Goal: Information Seeking & Learning: Learn about a topic

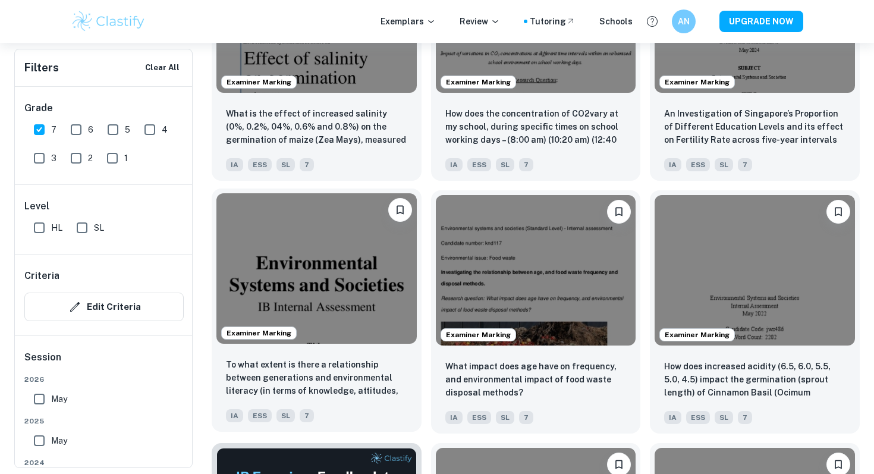
scroll to position [1588, 0]
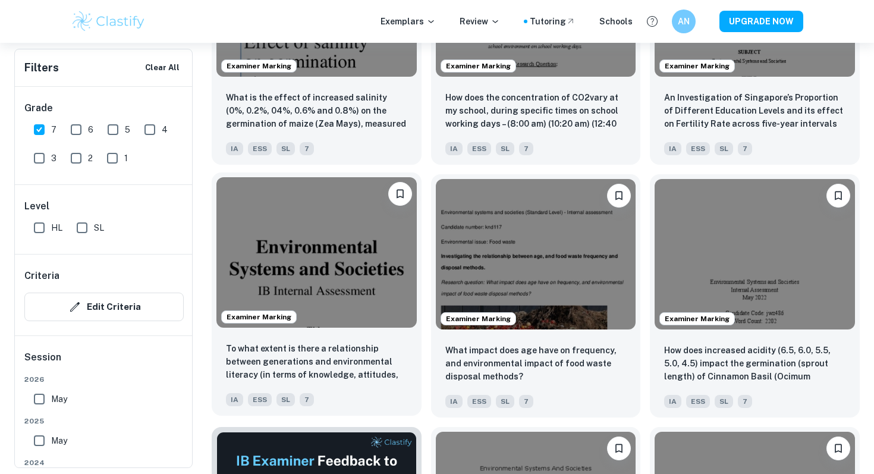
click at [349, 278] on img at bounding box center [316, 252] width 200 height 150
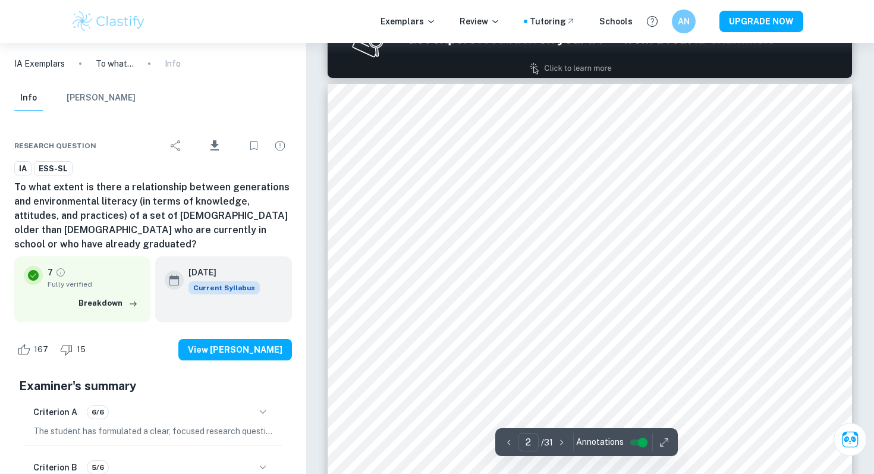
scroll to position [879, 0]
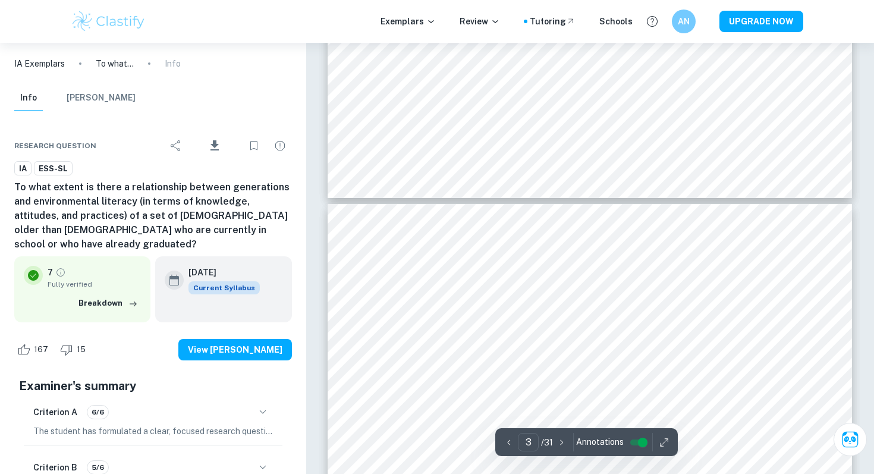
type input "4"
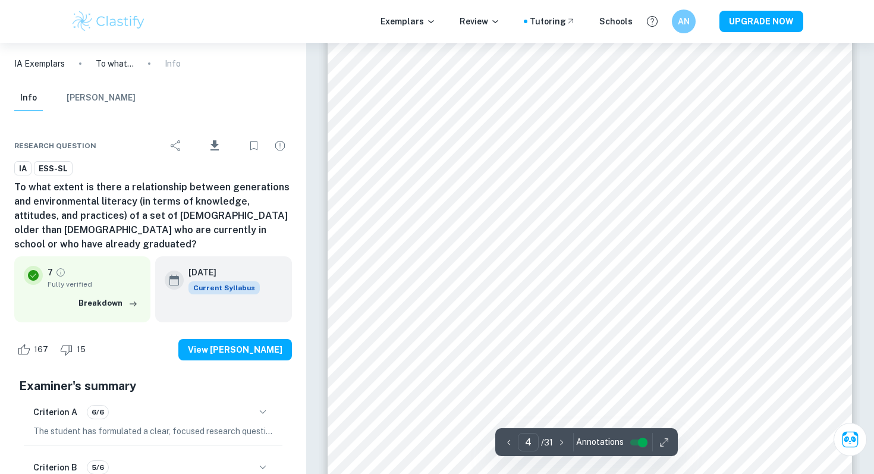
scroll to position [2806, 0]
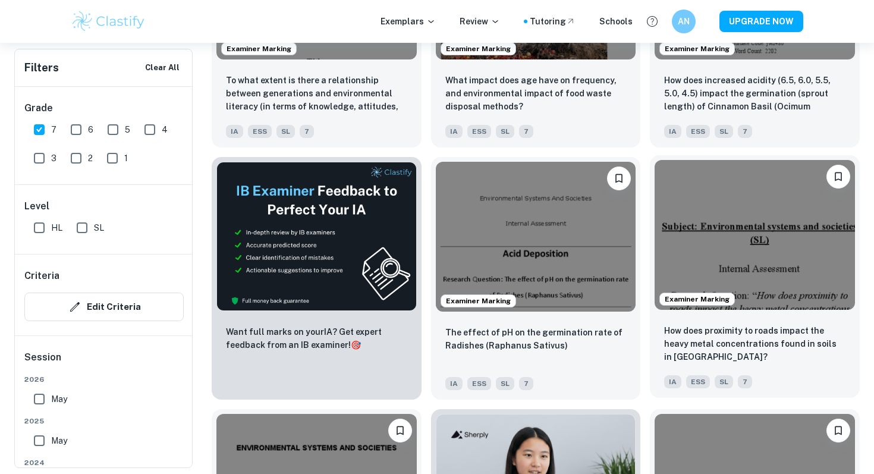
scroll to position [1878, 0]
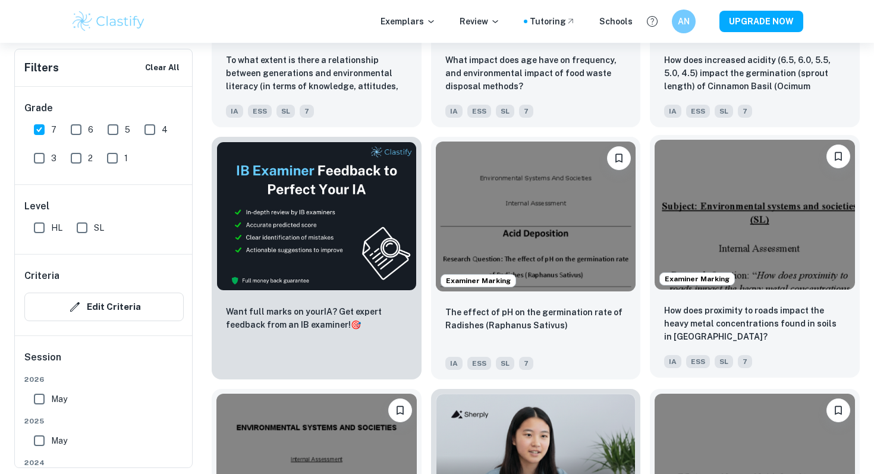
click at [680, 219] on img at bounding box center [754, 215] width 200 height 150
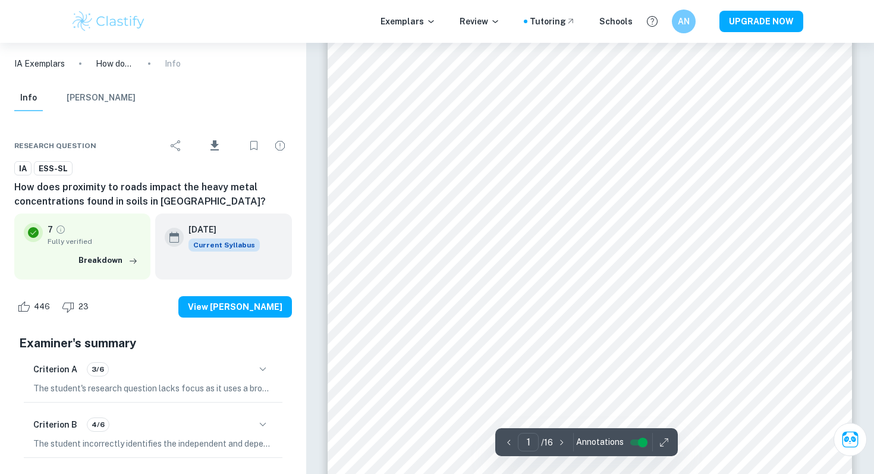
scroll to position [140, 0]
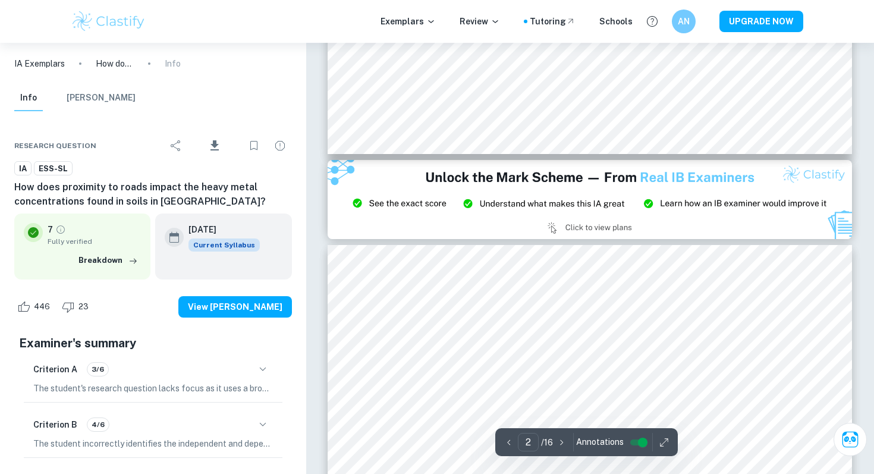
type input "3"
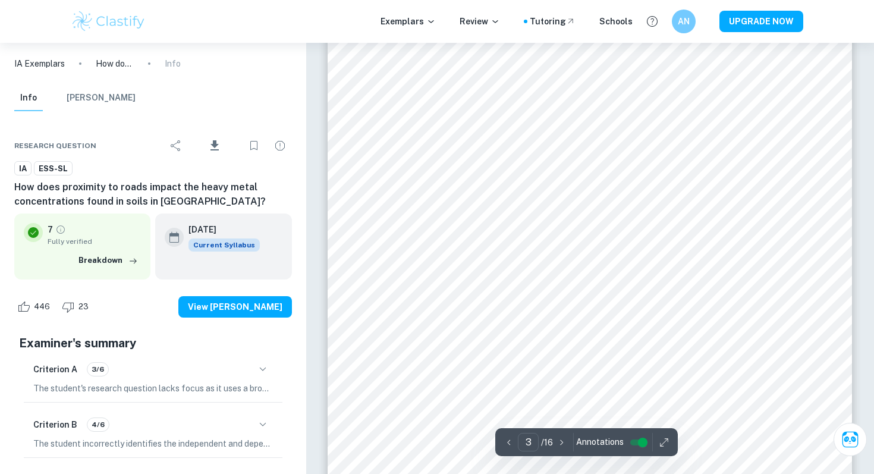
scroll to position [1814, 0]
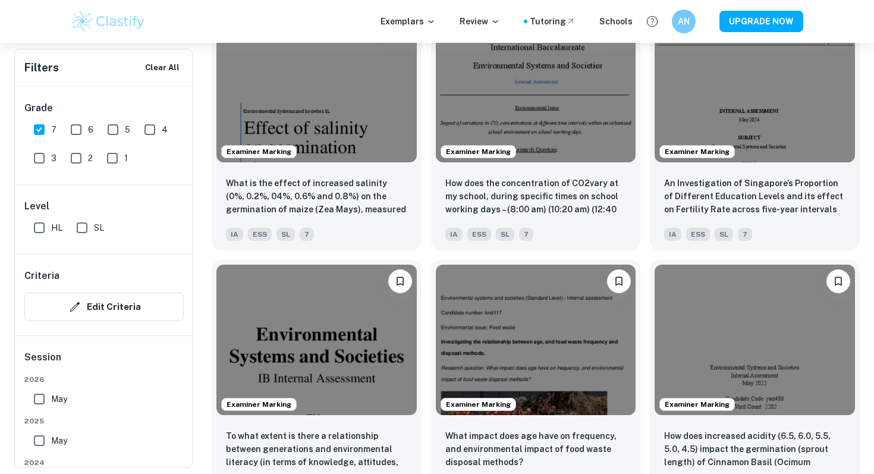
scroll to position [1503, 0]
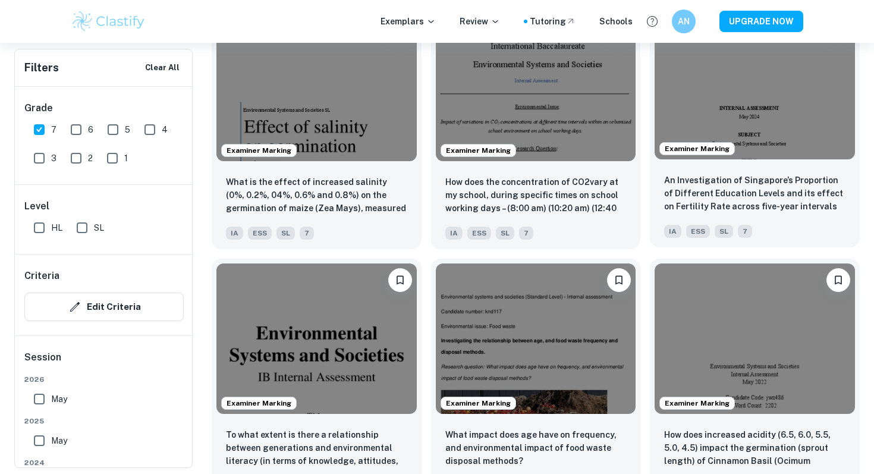
click at [730, 158] on img at bounding box center [754, 85] width 200 height 150
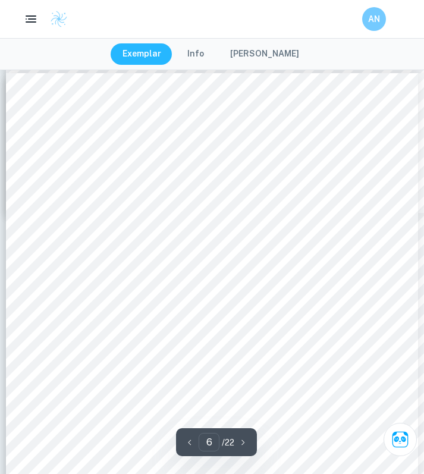
scroll to position [2854, 0]
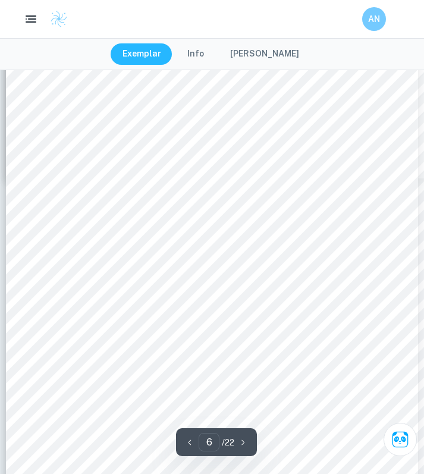
type input "5"
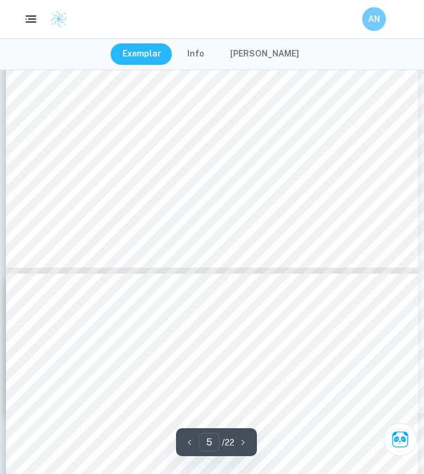
scroll to position [2559, 0]
